Goal: Task Accomplishment & Management: Complete application form

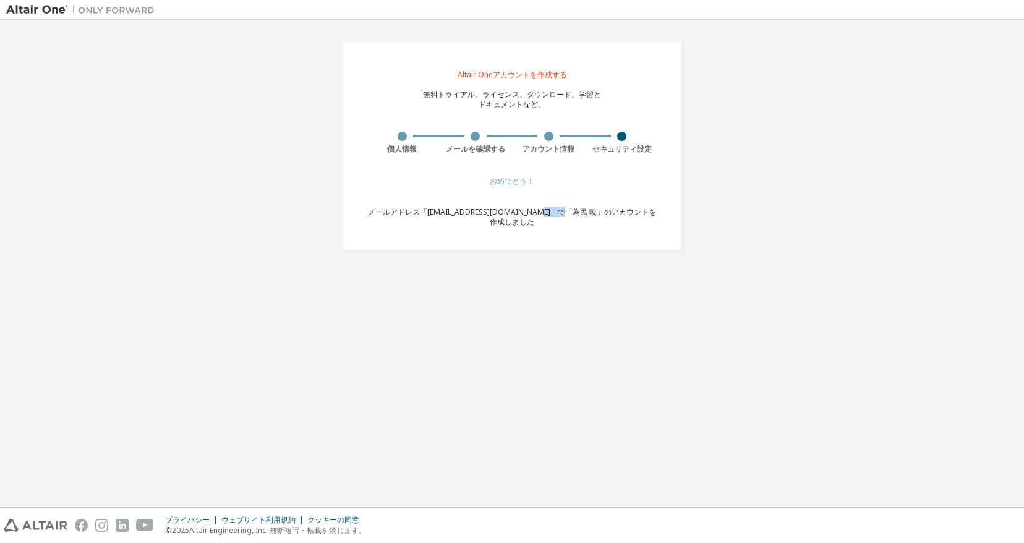
drag, startPoint x: 536, startPoint y: 213, endPoint x: 560, endPoint y: 214, distance: 24.7
click at [560, 214] on font "メールアドレス「weimin.xiao@jp.toto.com」で「為民 暁」のアカウントを作成しました" at bounding box center [512, 217] width 288 height 20
copy font "為民 暁"
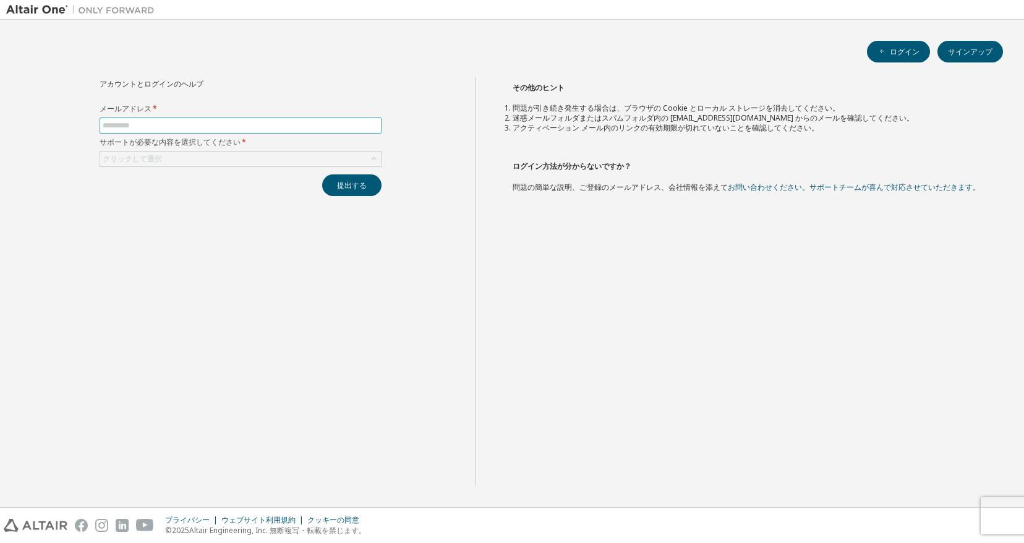
click at [248, 124] on input "text" at bounding box center [241, 126] width 276 height 10
type input "**********"
click at [247, 155] on div "クリックして選択" at bounding box center [240, 159] width 281 height 15
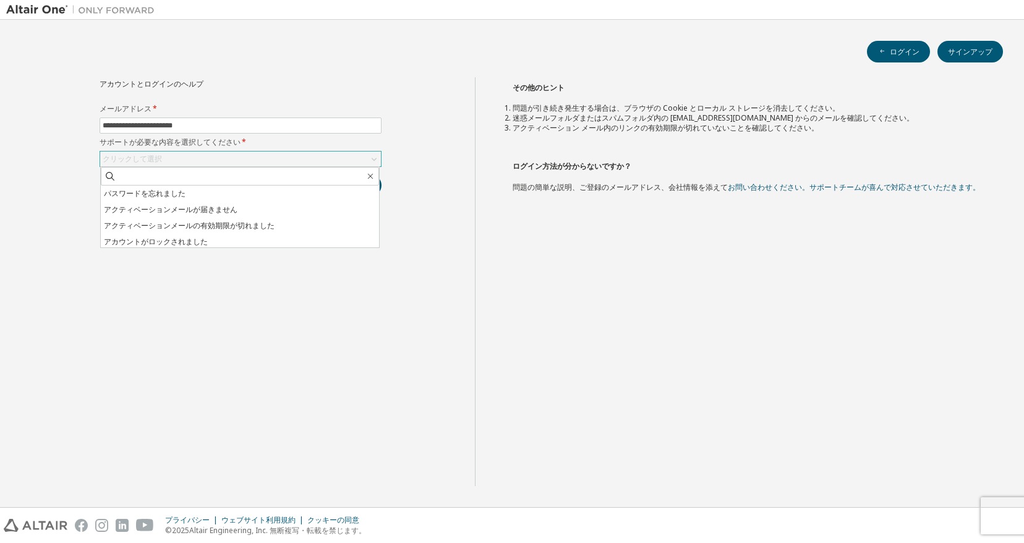
click at [254, 154] on div "クリックして選択" at bounding box center [240, 159] width 281 height 15
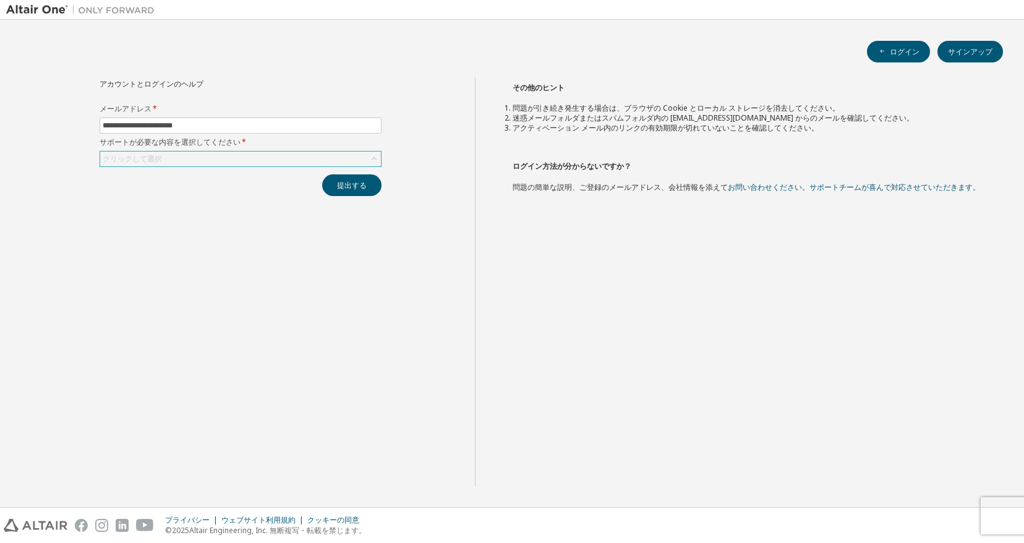
click at [254, 154] on div "クリックして選択" at bounding box center [240, 159] width 281 height 15
